Goal: Task Accomplishment & Management: Complete application form

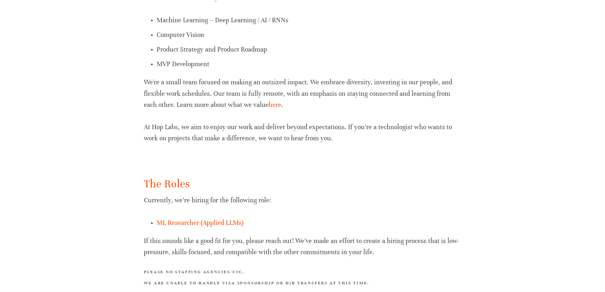
scroll to position [359, 0]
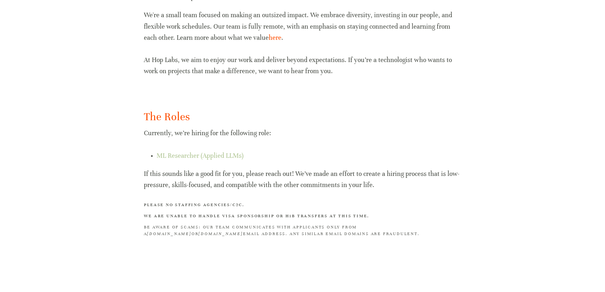
click at [207, 157] on link "ML Researcher (Applied LLMs)" at bounding box center [200, 156] width 87 height 8
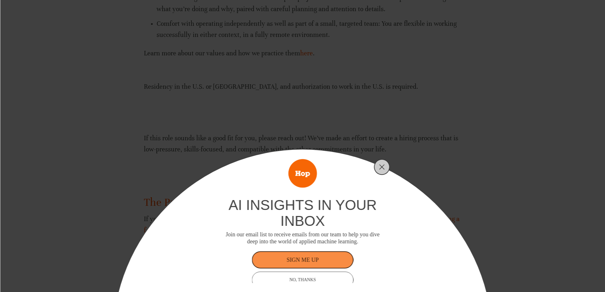
scroll to position [609, 0]
click at [384, 166] on icon "Close" at bounding box center [382, 167] width 6 height 6
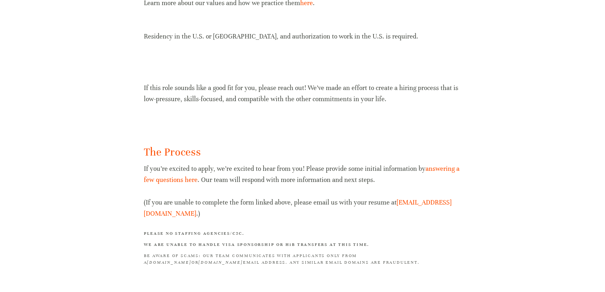
scroll to position [651, 0]
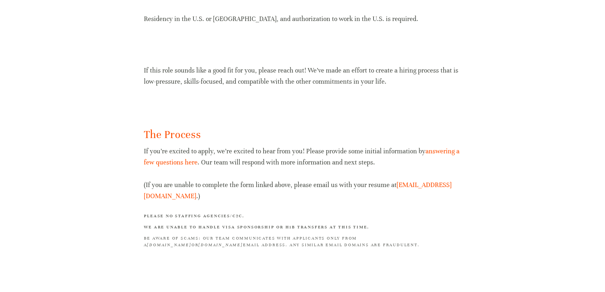
click at [236, 189] on p "If you’re excited to apply, we’re excited to hear from you! Please provide some…" at bounding box center [303, 174] width 318 height 56
drag, startPoint x: 236, startPoint y: 189, endPoint x: 286, endPoint y: 188, distance: 50.5
click at [286, 188] on p "If you’re excited to apply, we’re excited to hear from you! Please provide some…" at bounding box center [303, 174] width 318 height 56
drag, startPoint x: 286, startPoint y: 188, endPoint x: 320, endPoint y: 187, distance: 34.0
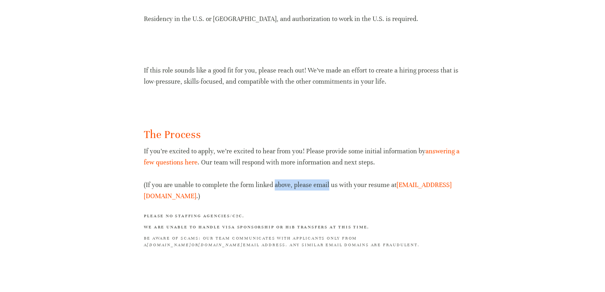
click at [320, 187] on p "If you’re excited to apply, we’re excited to hear from you! Please provide some…" at bounding box center [303, 174] width 318 height 56
click at [167, 162] on link "answering a few questions here" at bounding box center [302, 156] width 317 height 19
